Goal: Task Accomplishment & Management: Use online tool/utility

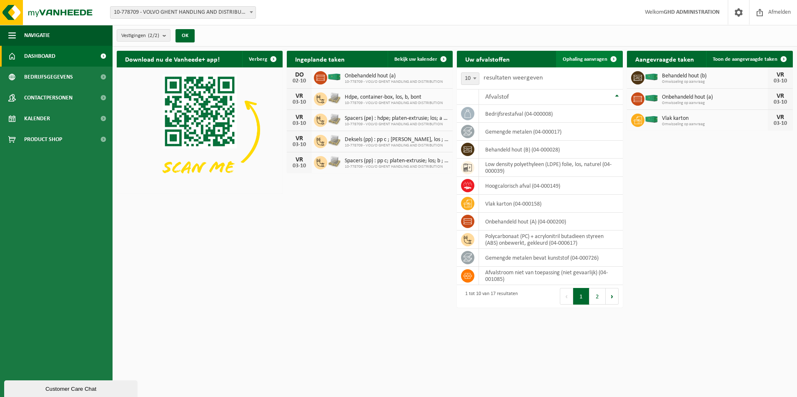
click at [574, 60] on span "Ophaling aanvragen" at bounding box center [584, 59] width 45 height 5
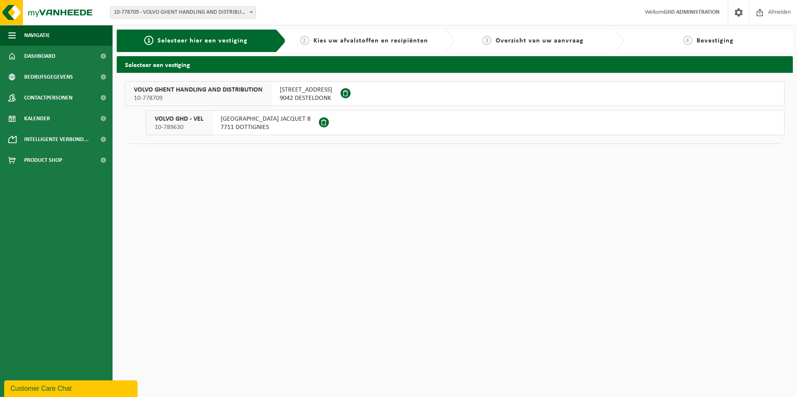
click at [306, 94] on span "9042 DESTELDONK" at bounding box center [306, 98] width 52 height 8
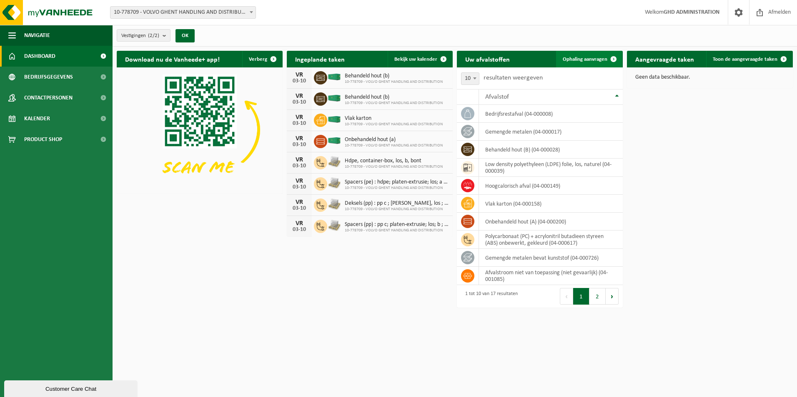
click at [591, 60] on span "Ophaling aanvragen" at bounding box center [584, 59] width 45 height 5
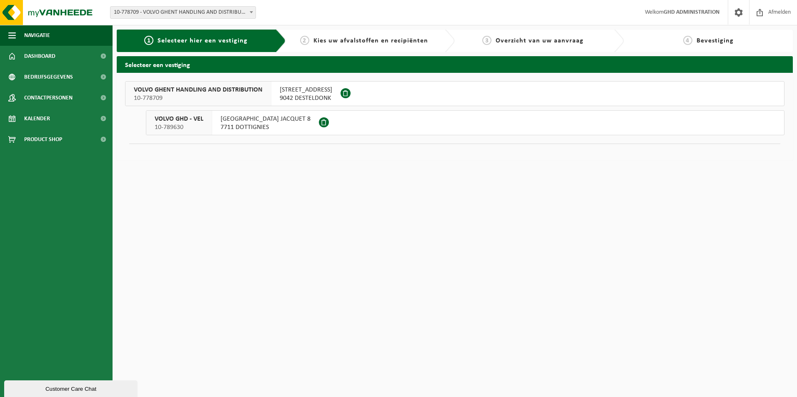
click at [302, 89] on span "SKALDENSTRAAT 102" at bounding box center [306, 90] width 52 height 8
click at [312, 94] on span "SKALDENSTRAAT 102" at bounding box center [306, 90] width 52 height 8
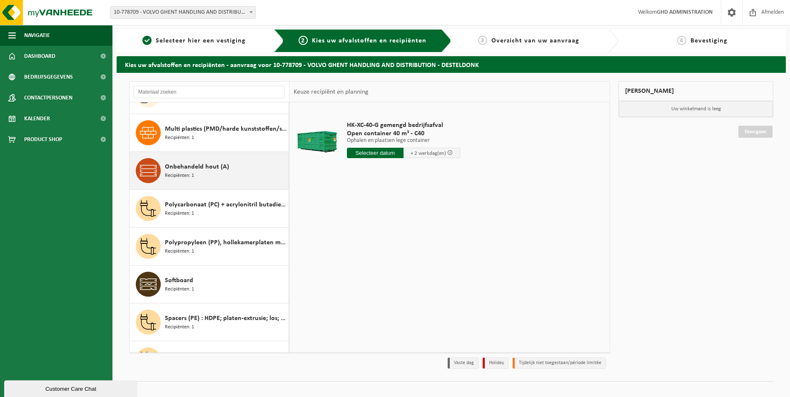
click at [217, 168] on span "Onbehandeld hout (A)" at bounding box center [197, 167] width 64 height 10
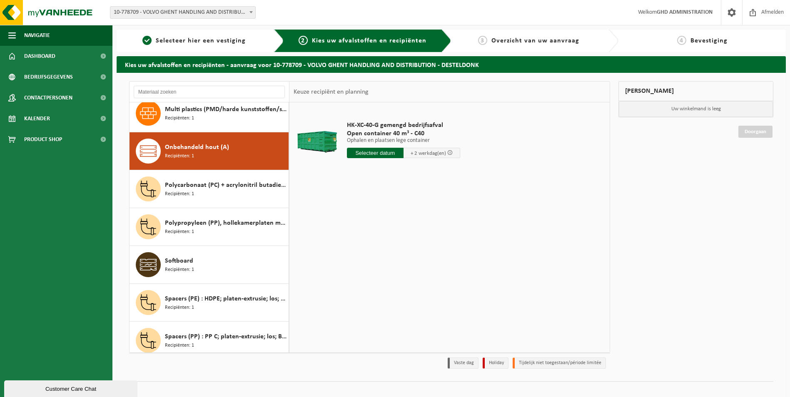
scroll to position [341, 0]
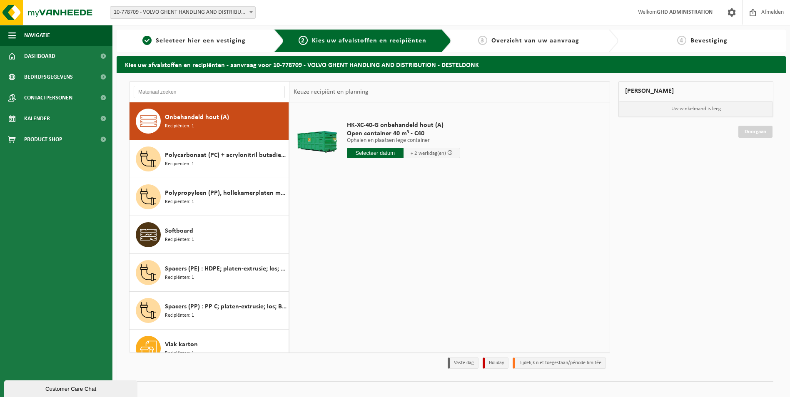
click at [378, 153] on input "text" at bounding box center [375, 153] width 57 height 10
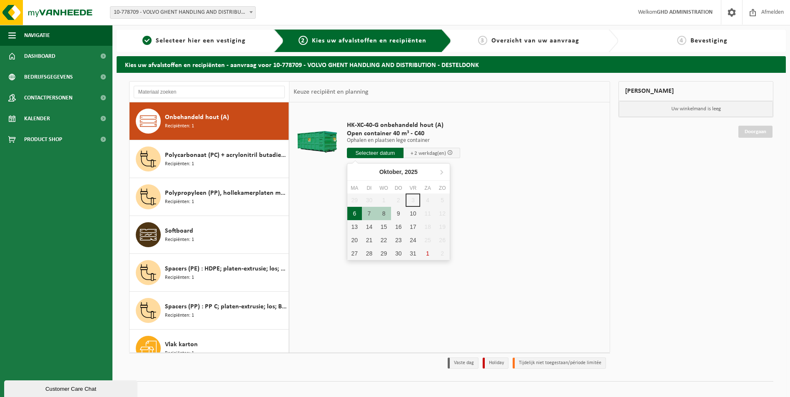
click at [354, 216] on div "6" at bounding box center [354, 213] width 15 height 13
type input "Van 2025-10-06"
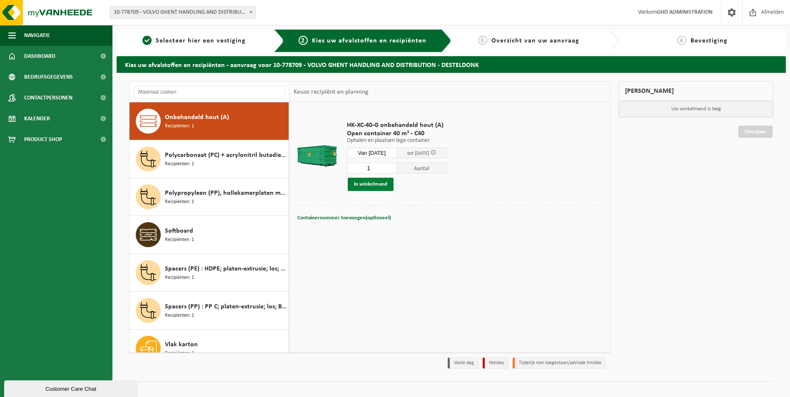
click at [377, 183] on button "In winkelmand" at bounding box center [371, 184] width 46 height 13
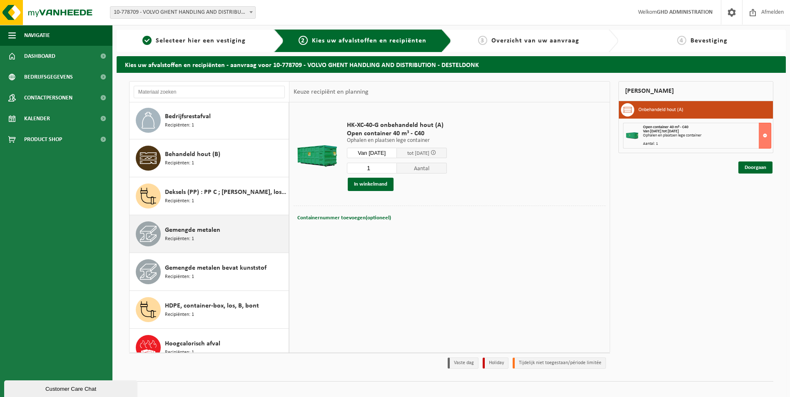
scroll to position [0, 0]
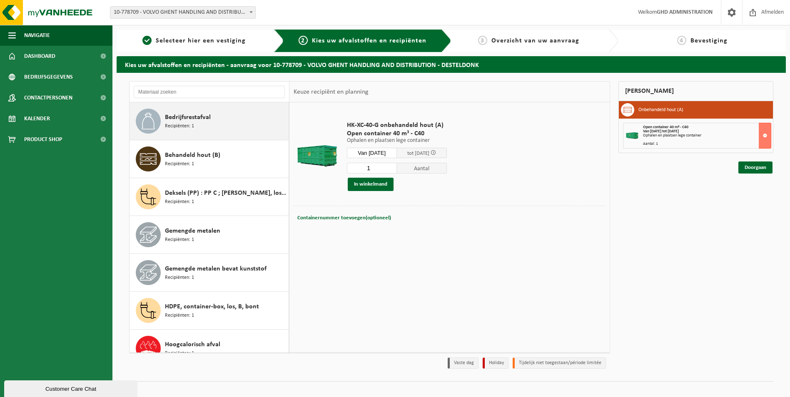
click at [214, 125] on div "Bedrijfsrestafval Recipiënten: 1" at bounding box center [226, 121] width 122 height 25
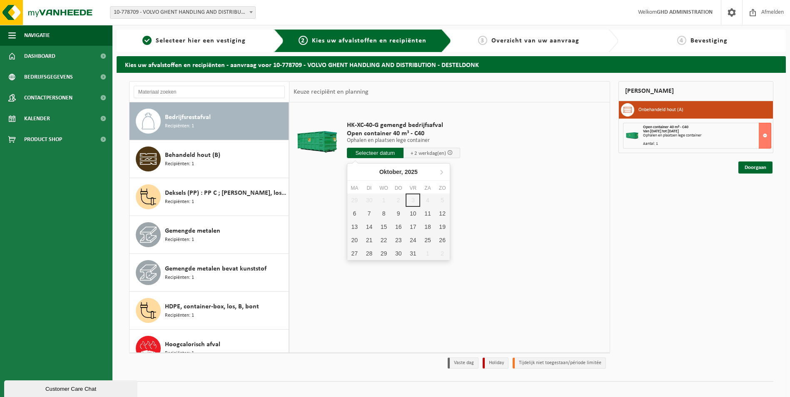
click at [377, 154] on input "text" at bounding box center [375, 153] width 57 height 10
click at [358, 215] on div "6" at bounding box center [354, 213] width 15 height 13
type input "Van 2025-10-06"
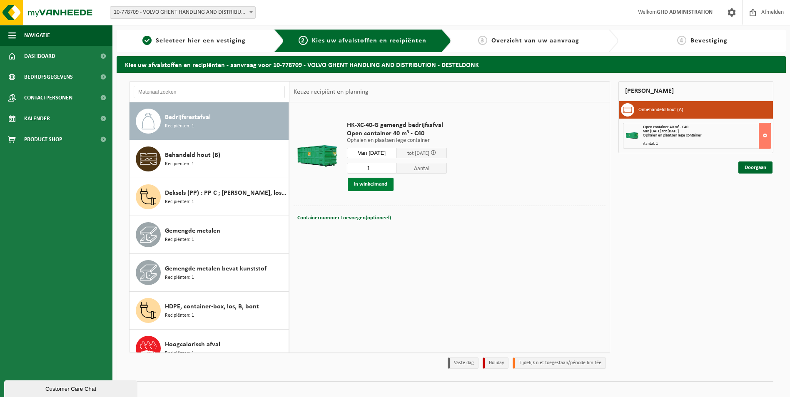
click at [370, 185] on button "In winkelmand" at bounding box center [371, 184] width 46 height 13
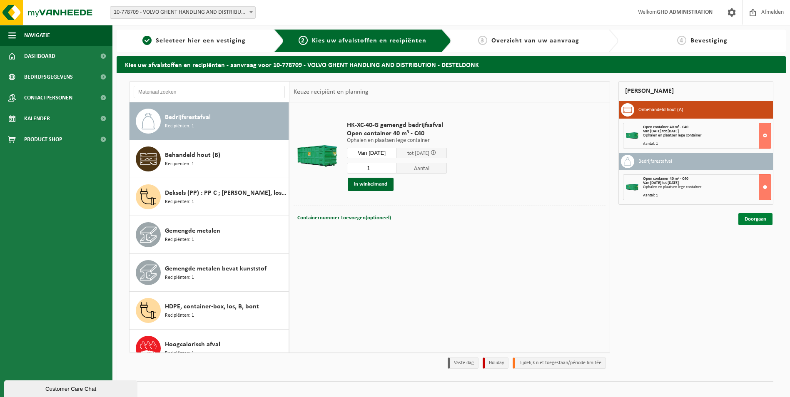
click at [760, 219] on link "Doorgaan" at bounding box center [756, 219] width 34 height 12
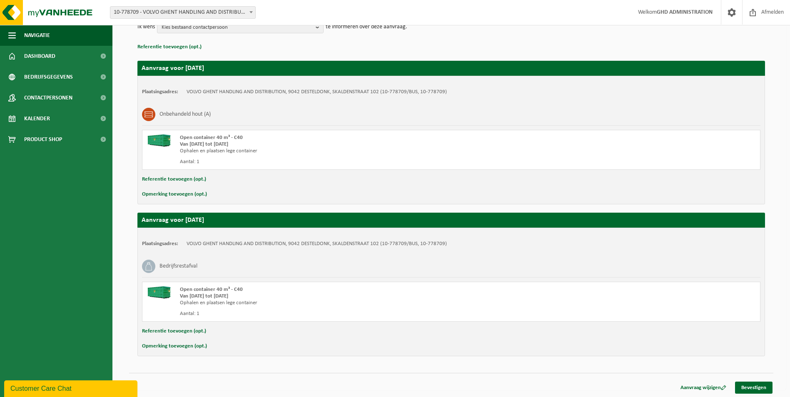
scroll to position [112, 0]
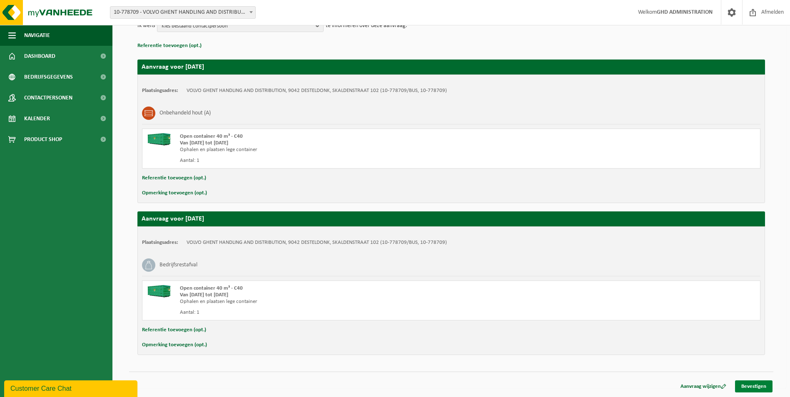
click at [762, 388] on link "Bevestigen" at bounding box center [753, 387] width 37 height 12
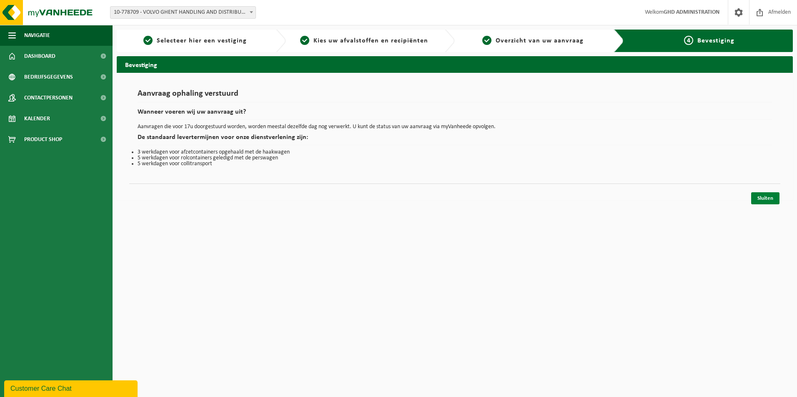
click at [760, 195] on link "Sluiten" at bounding box center [765, 198] width 28 height 12
